Goal: Check status

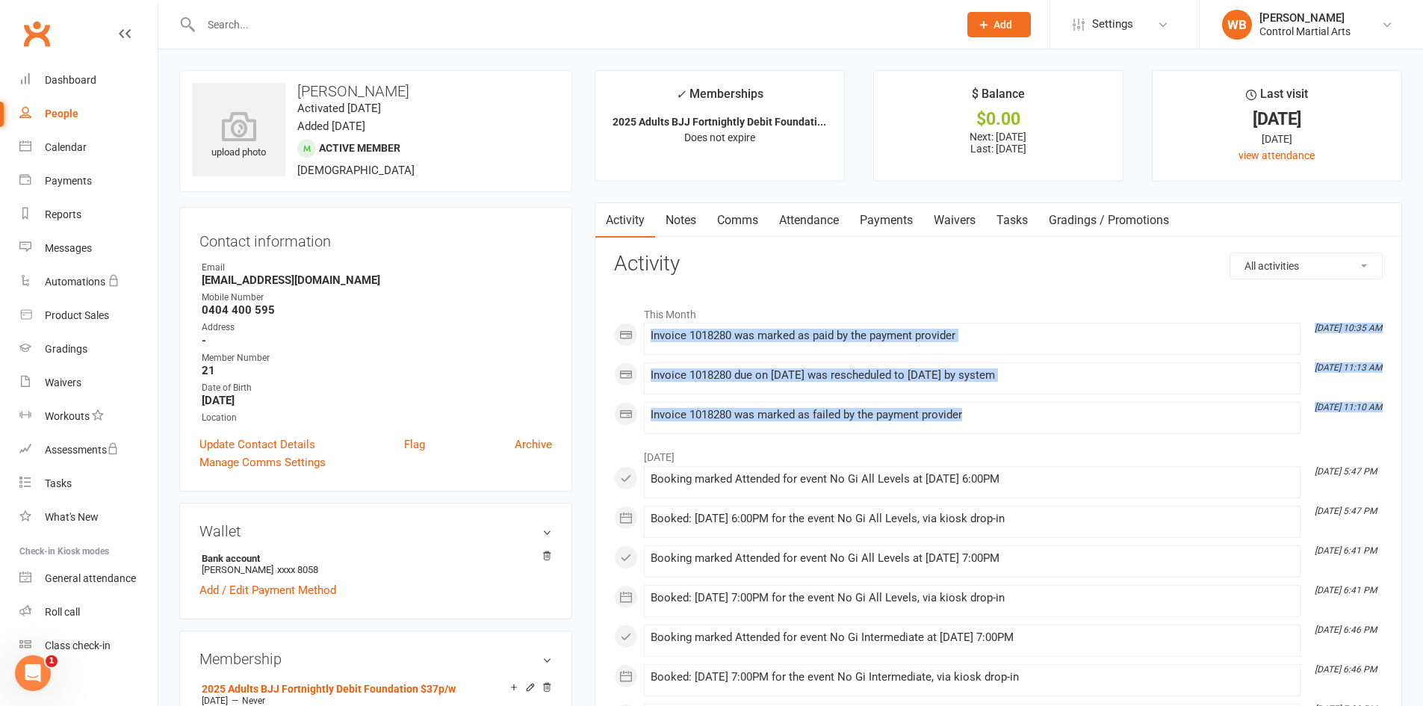
drag, startPoint x: 965, startPoint y: 389, endPoint x: 1036, endPoint y: 423, distance: 78.9
click at [847, 380] on div "Invoice 1018280 due on [DATE] was rescheduled to [DATE] by system" at bounding box center [972, 375] width 643 height 13
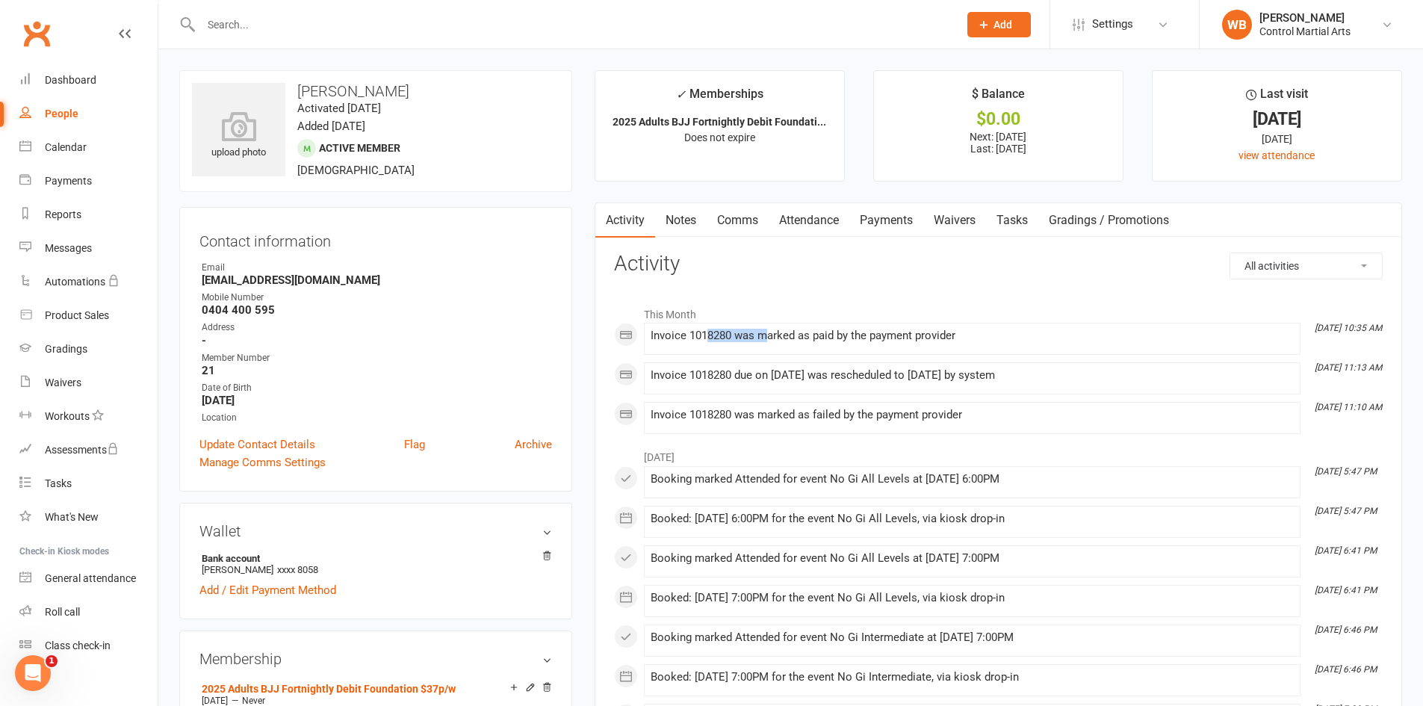
click at [949, 406] on div "This Month [DATE] 10:35 AM Invoice 1018280 was marked as paid by the payment pr…" at bounding box center [998, 366] width 769 height 135
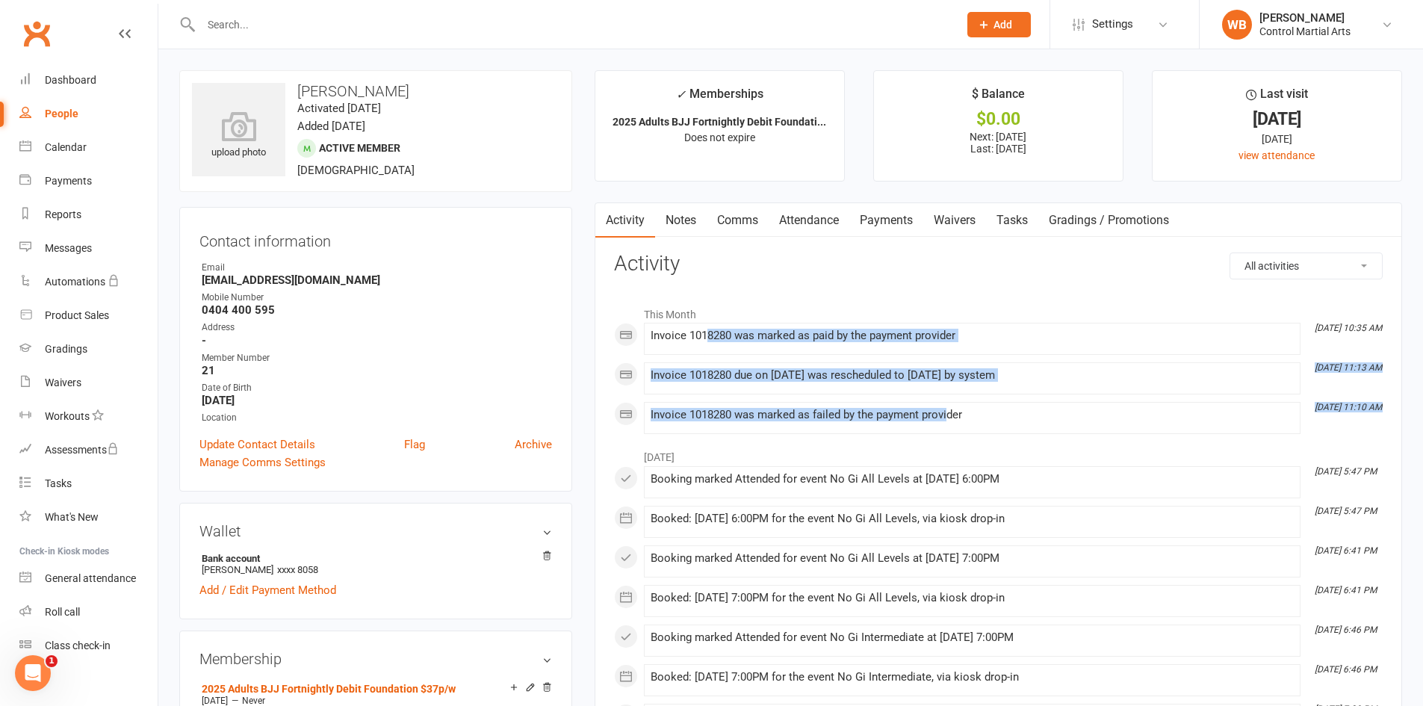
click at [921, 406] on li "[DATE] 11:10 AM Invoice 1018280 was marked as failed by the payment provider" at bounding box center [972, 418] width 657 height 32
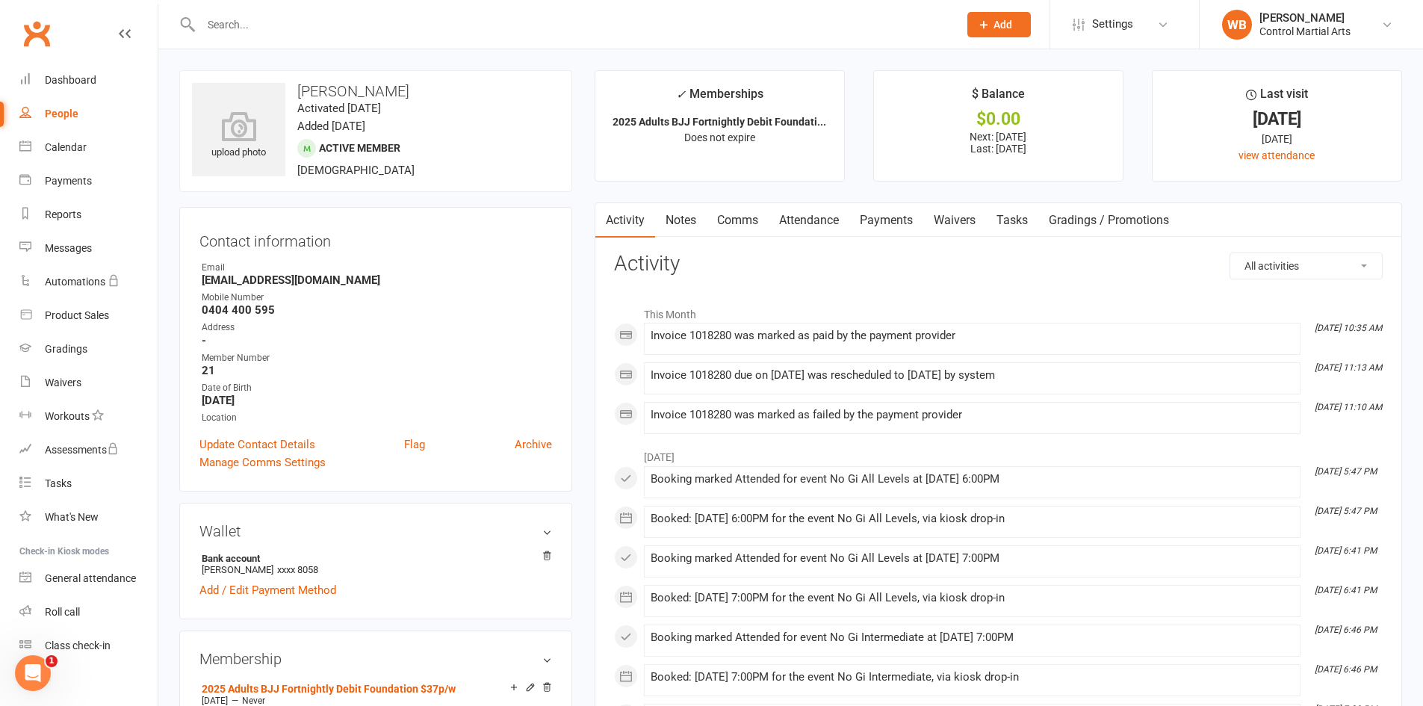
click at [926, 410] on div "Invoice 1018280 was marked as failed by the payment provider" at bounding box center [972, 415] width 643 height 13
click at [927, 410] on div "Invoice 1018280 was marked as failed by the payment provider" at bounding box center [972, 415] width 643 height 13
click at [969, 411] on div "Invoice 1018280 was marked as failed by the payment provider" at bounding box center [972, 415] width 643 height 13
click at [876, 217] on link "Payments" at bounding box center [886, 220] width 74 height 34
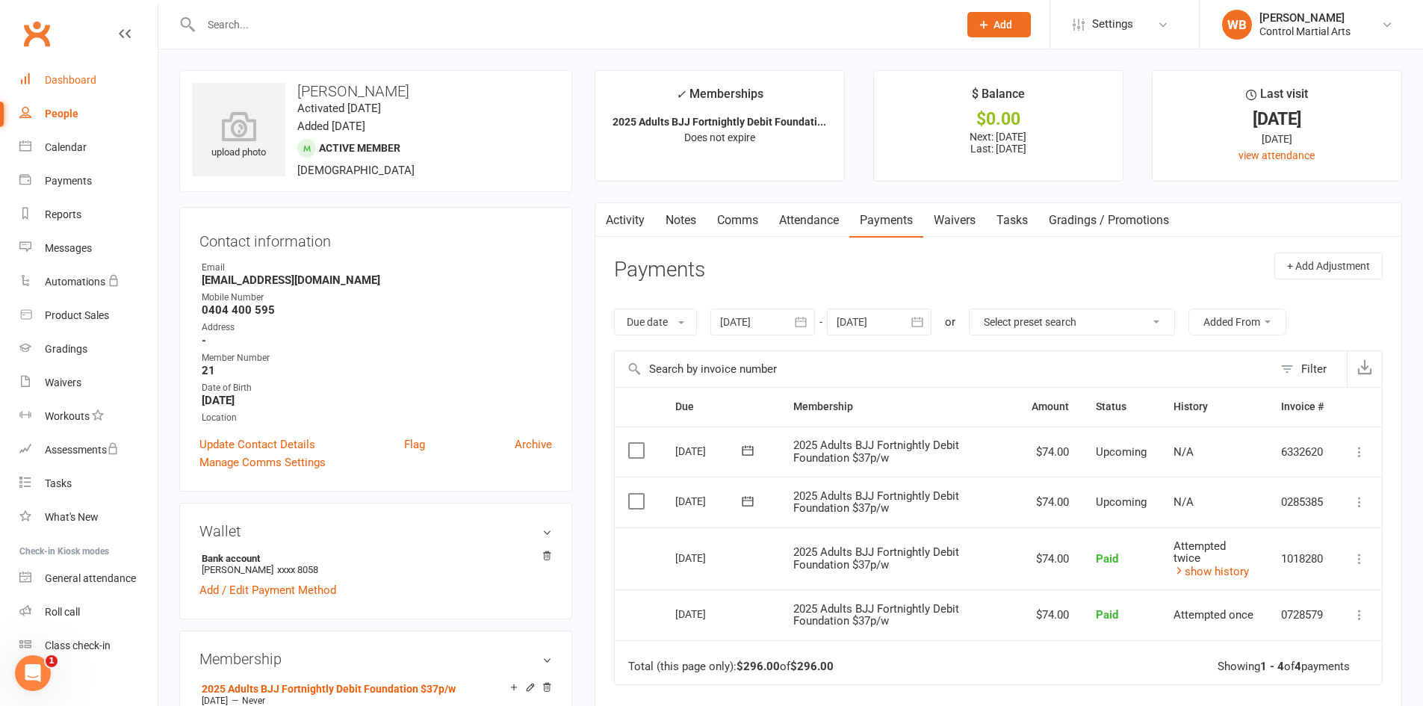
click at [55, 75] on div "Dashboard" at bounding box center [71, 80] width 52 height 12
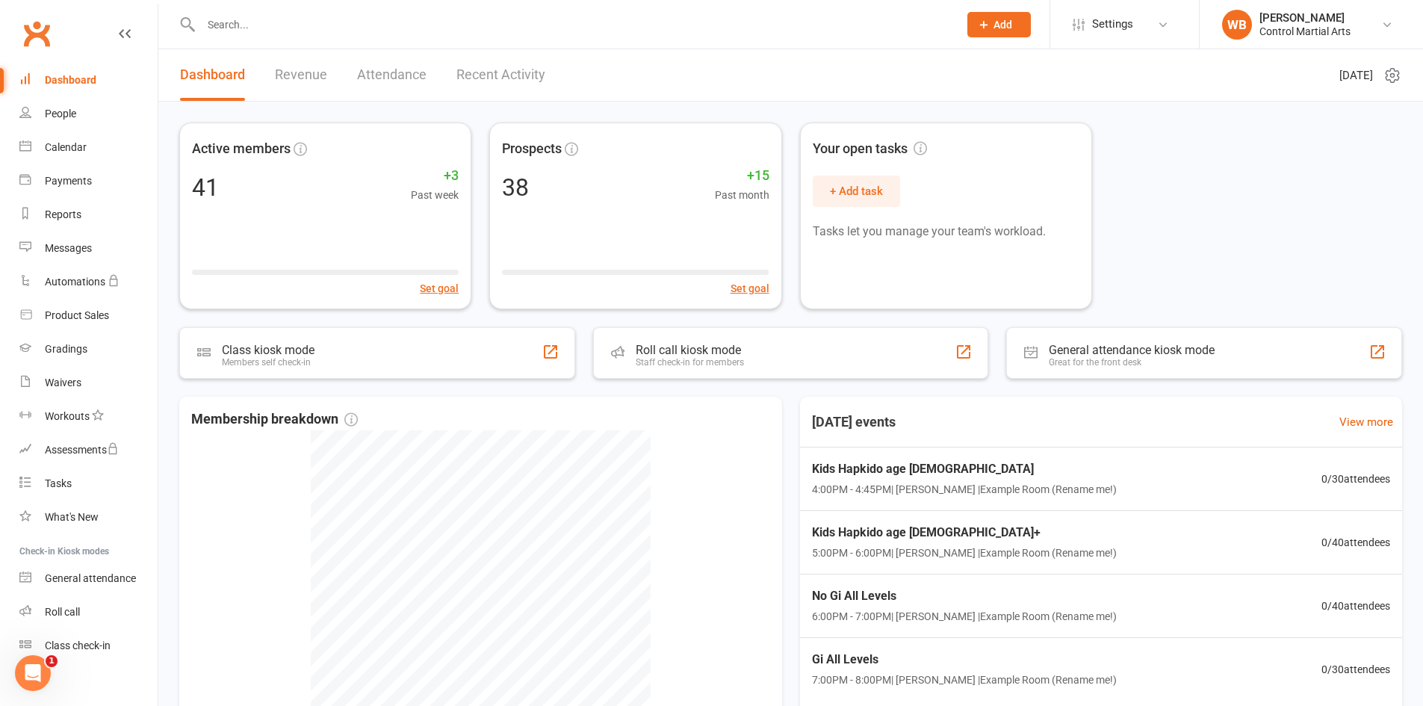
click at [52, 44] on link "Clubworx" at bounding box center [36, 33] width 37 height 37
